Goal: Task Accomplishment & Management: Use online tool/utility

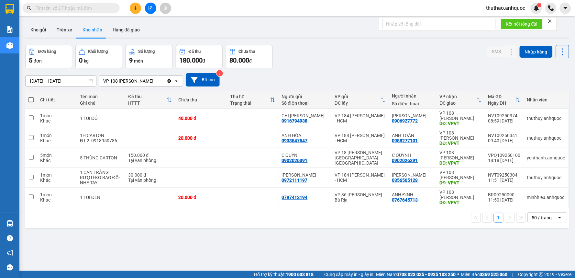
click at [94, 27] on button "Kho nhận" at bounding box center [92, 30] width 30 height 16
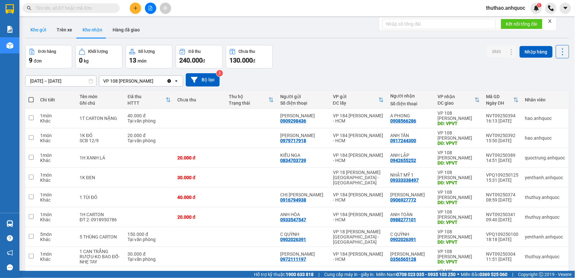
click at [38, 29] on button "Kho gửi" at bounding box center [38, 30] width 26 height 16
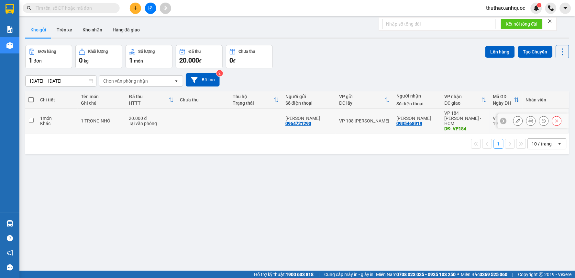
click at [30, 118] on input "checkbox" at bounding box center [31, 120] width 5 height 5
checkbox input "true"
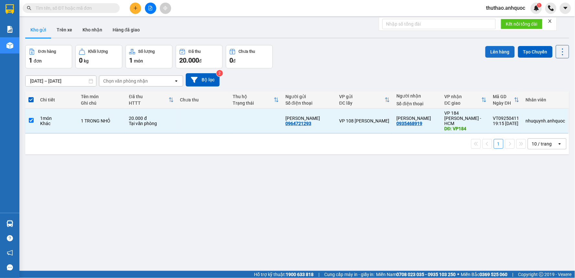
click at [498, 52] on button "Lên hàng" at bounding box center [499, 52] width 29 height 12
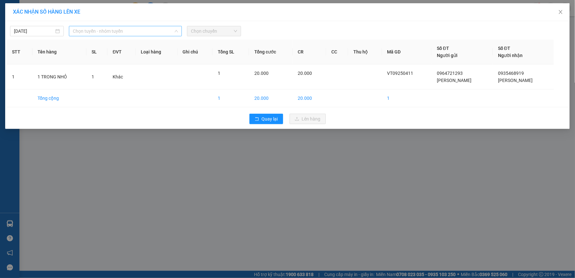
click at [131, 31] on span "Chọn tuyến - nhóm tuyến" at bounding box center [125, 31] width 105 height 10
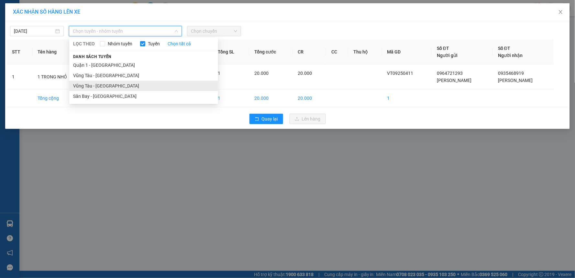
click at [108, 86] on li "Vũng Tàu - [GEOGRAPHIC_DATA]" at bounding box center [143, 86] width 149 height 10
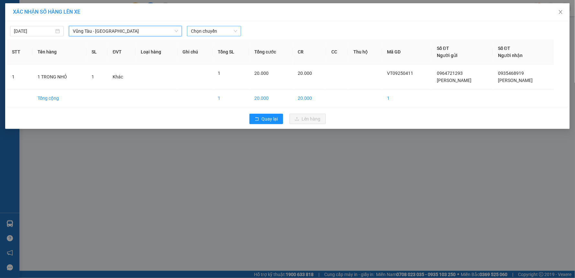
click at [210, 33] on span "Chọn chuyến" at bounding box center [214, 31] width 46 height 10
click at [55, 32] on div "[DATE]" at bounding box center [37, 30] width 46 height 7
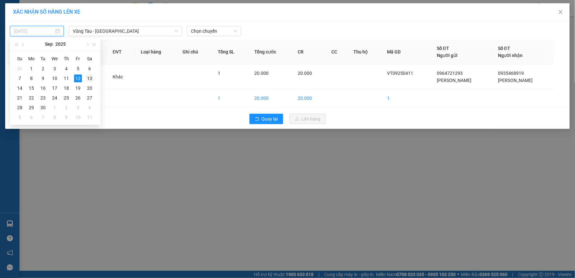
click at [89, 77] on div "13" at bounding box center [90, 78] width 8 height 8
type input "[DATE]"
click at [234, 31] on span "Chọn chuyến" at bounding box center [214, 31] width 46 height 10
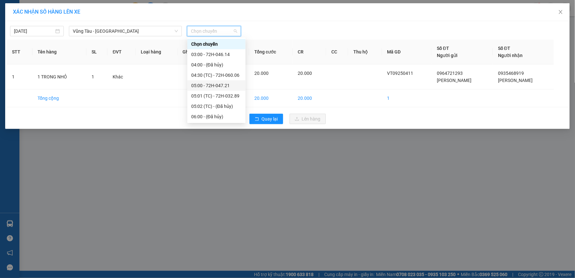
click at [217, 84] on div "05:00 - 72H-047.21" at bounding box center [216, 85] width 50 height 7
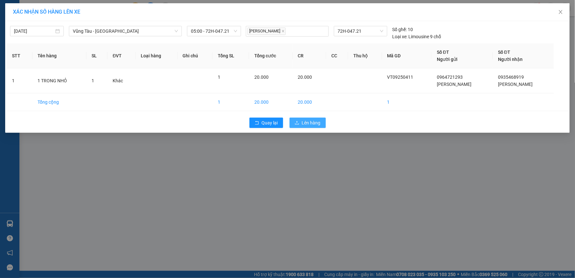
click at [319, 120] on span "Lên hàng" at bounding box center [311, 122] width 19 height 7
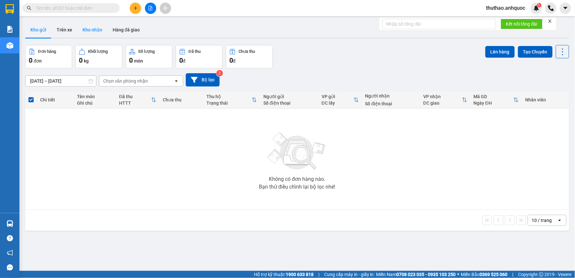
click at [96, 28] on button "Kho nhận" at bounding box center [92, 30] width 30 height 16
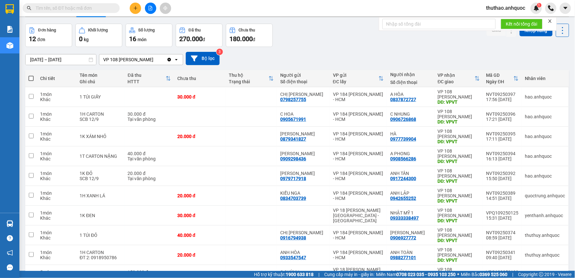
scroll to position [102, 0]
